Goal: Transaction & Acquisition: Purchase product/service

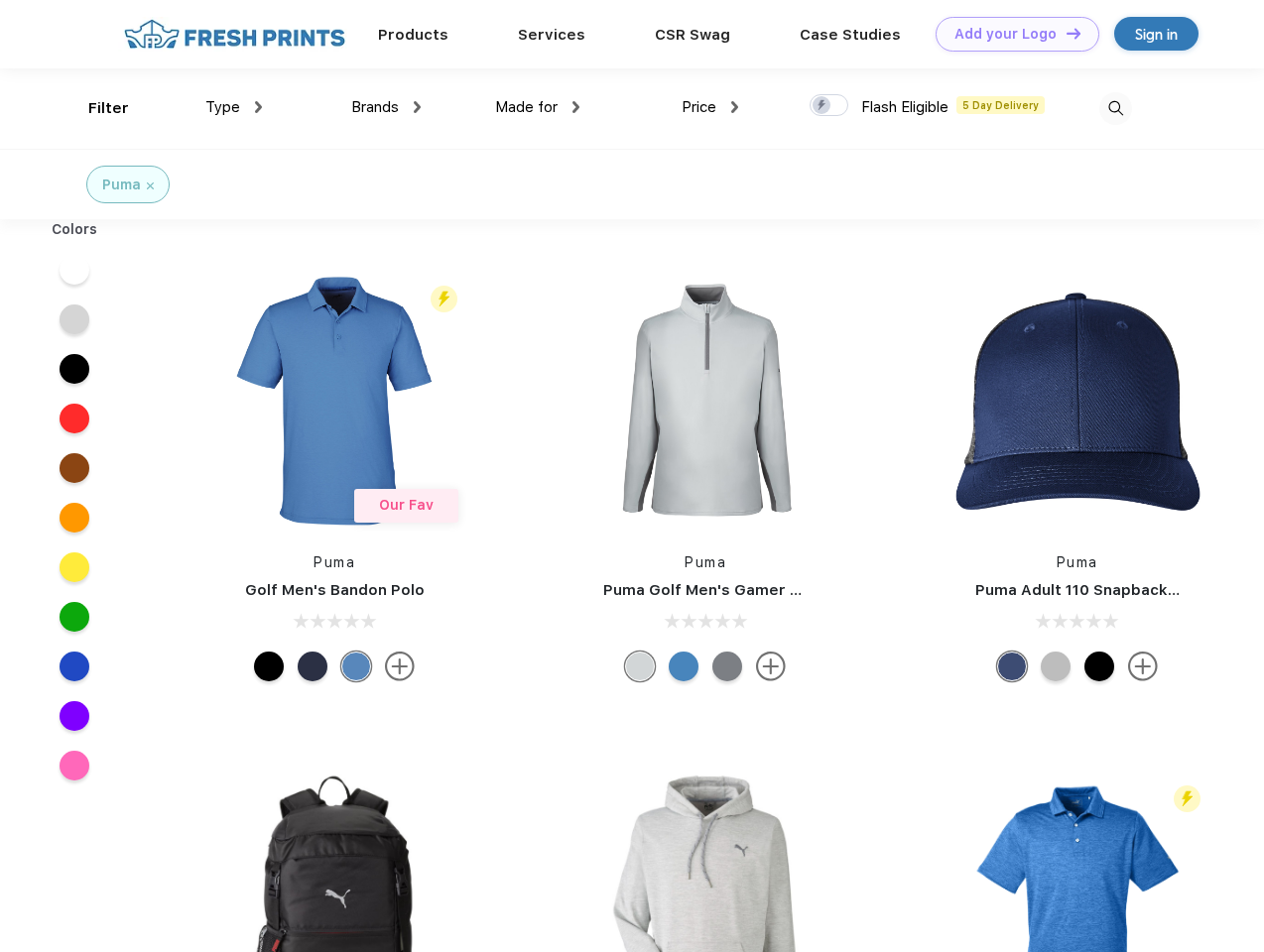
scroll to position [1, 0]
click at [1010, 34] on link "Add your Logo Design Tool" at bounding box center [1017, 34] width 163 height 35
click at [0, 0] on div "Design Tool" at bounding box center [0, 0] width 0 height 0
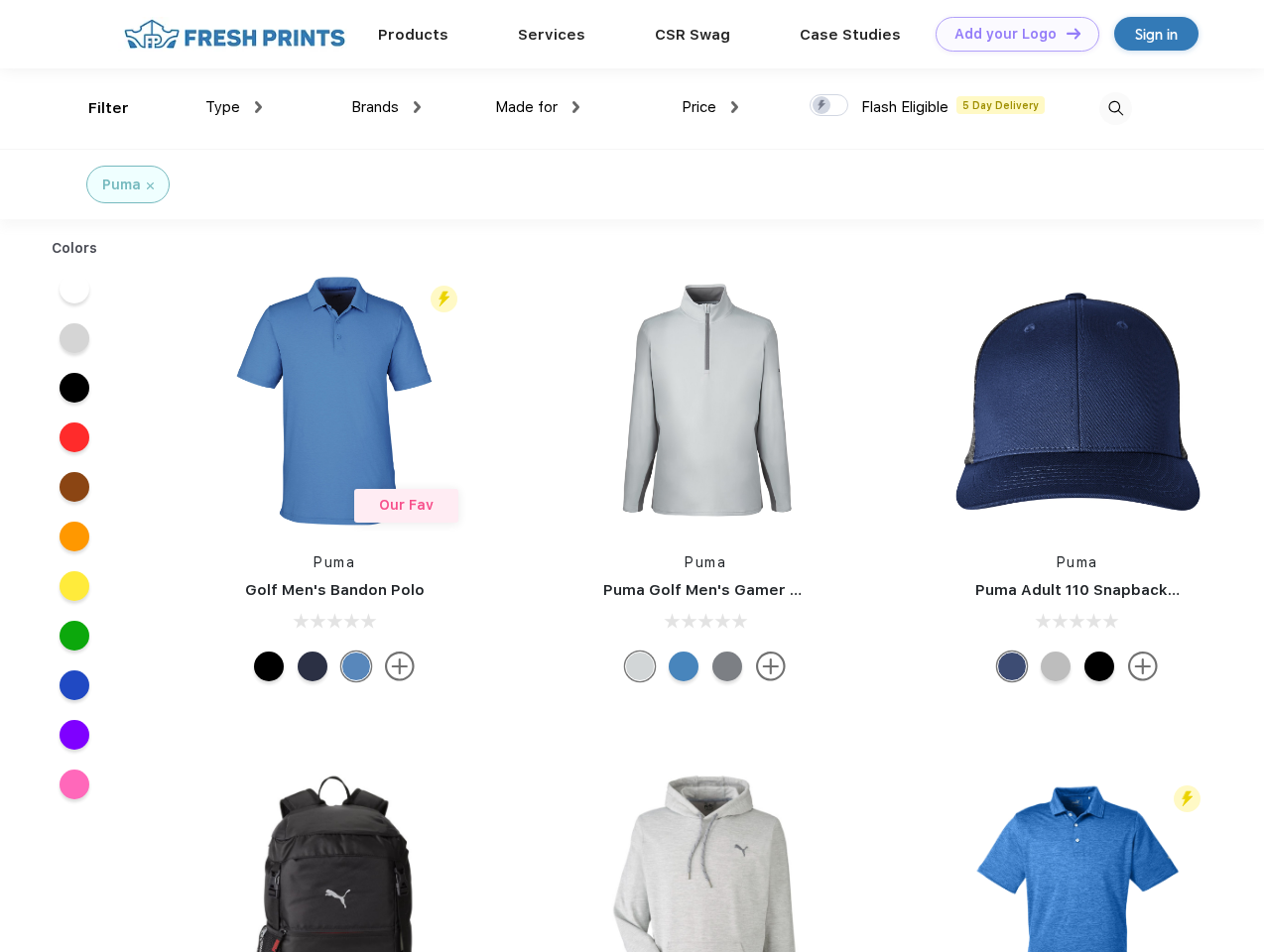
click at [1064, 33] on link "Add your Logo Design Tool" at bounding box center [1017, 34] width 163 height 35
click at [96, 108] on div "Filter" at bounding box center [108, 108] width 41 height 23
click at [234, 107] on span "Type" at bounding box center [222, 107] width 35 height 18
click at [386, 107] on span "Brands" at bounding box center [375, 107] width 48 height 18
click at [537, 107] on span "Made for" at bounding box center [526, 107] width 63 height 18
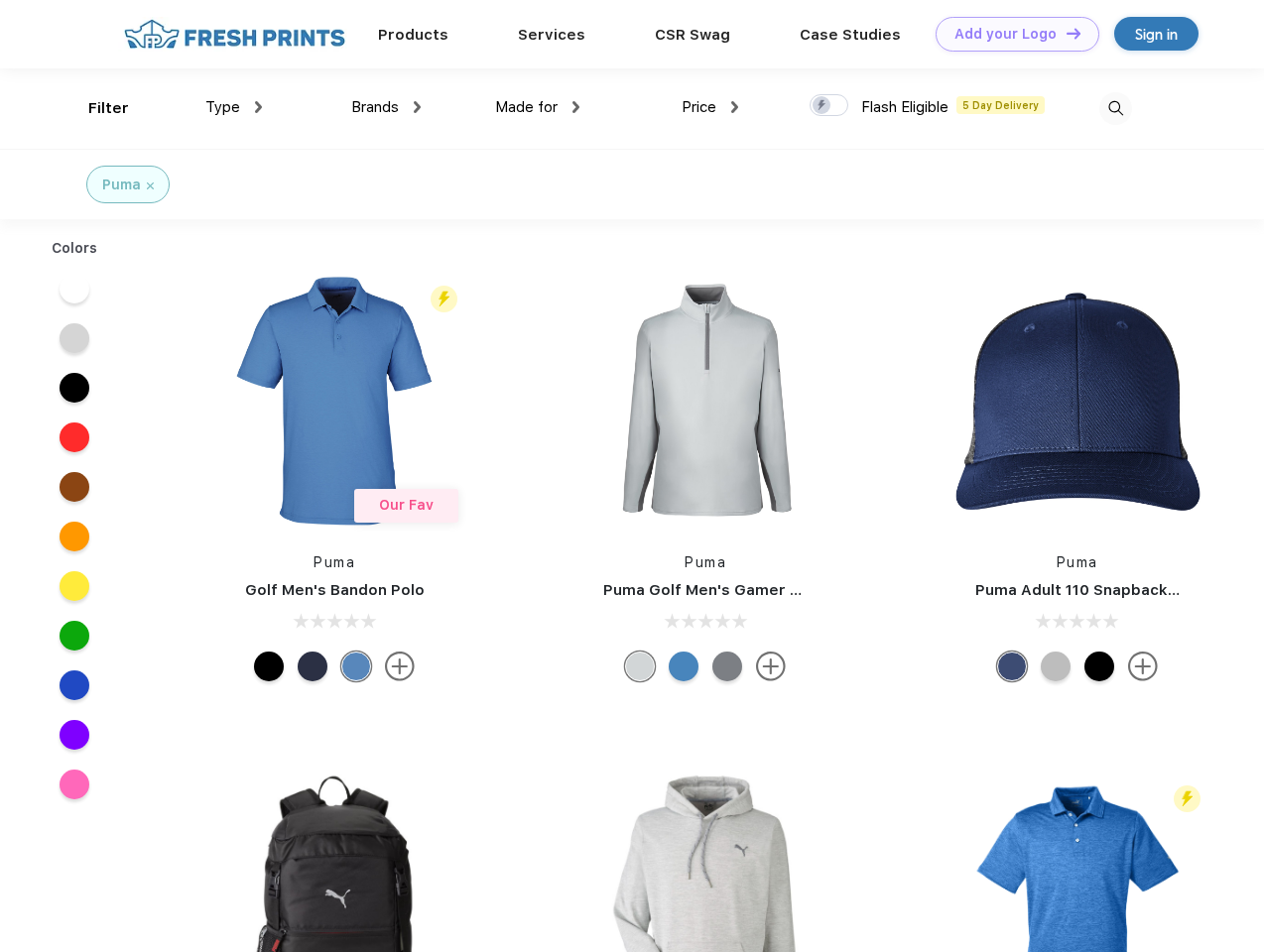
click at [711, 107] on span "Price" at bounding box center [699, 107] width 35 height 18
click at [829, 106] on div at bounding box center [828, 105] width 39 height 22
click at [822, 106] on input "checkbox" at bounding box center [815, 99] width 13 height 13
click at [1115, 108] on img at bounding box center [1115, 108] width 33 height 33
